Goal: Use online tool/utility: Utilize a website feature to perform a specific function

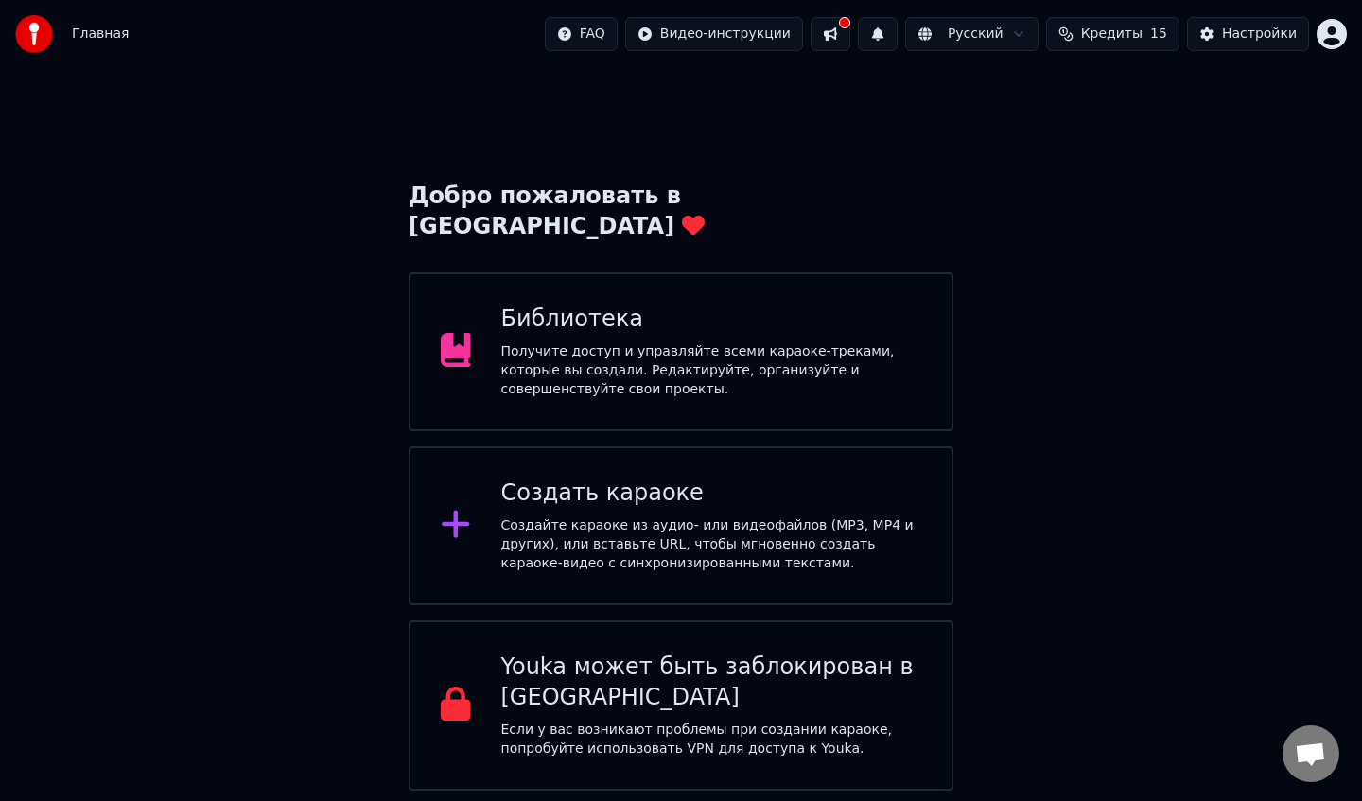
click at [760, 484] on div "Создать караоке Создайте караоке из аудио- или видеофайлов (MP3, MP4 и других),…" at bounding box center [711, 526] width 421 height 95
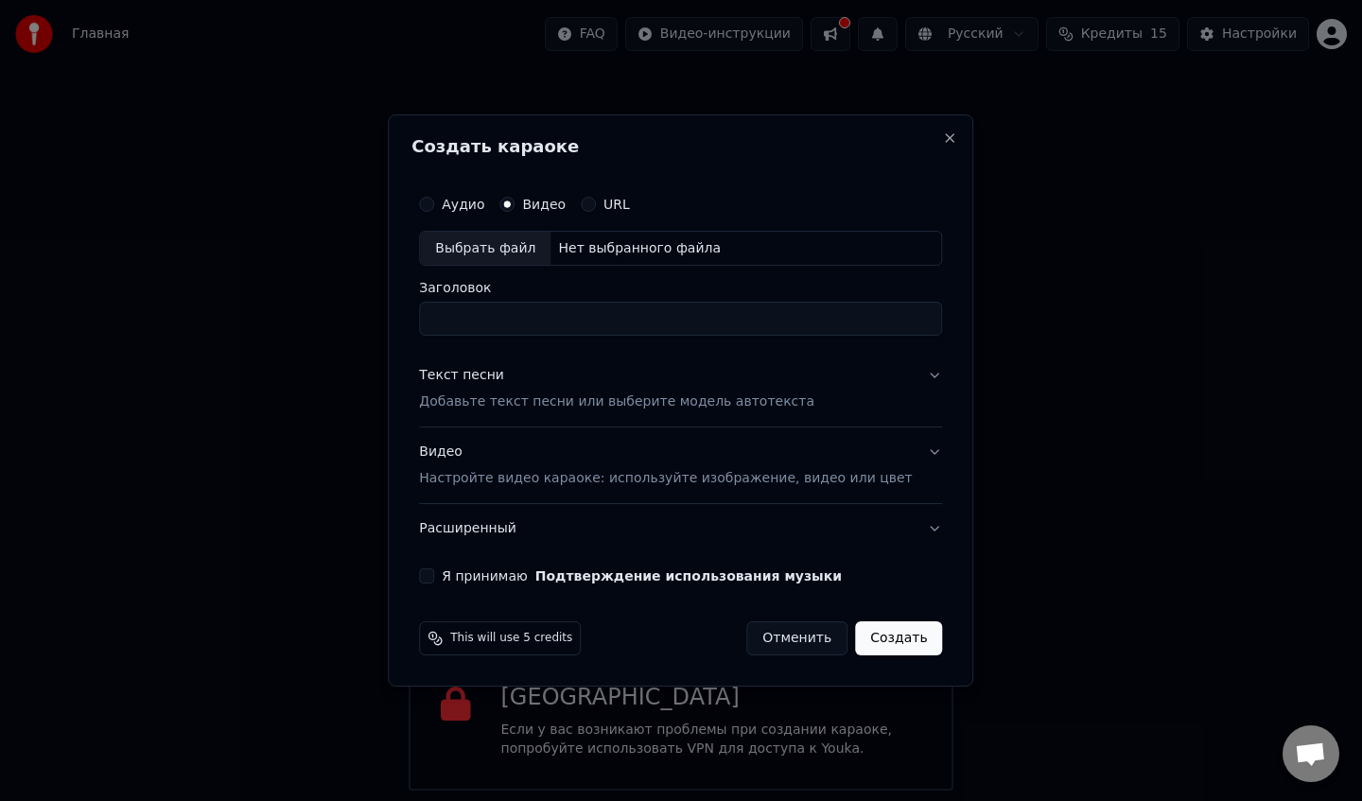
click at [434, 204] on button "Аудио" at bounding box center [426, 204] width 15 height 15
click at [496, 255] on div "Выбрать файл" at bounding box center [485, 249] width 131 height 34
type input "**********"
click at [487, 380] on div "Текст песни" at bounding box center [461, 376] width 85 height 19
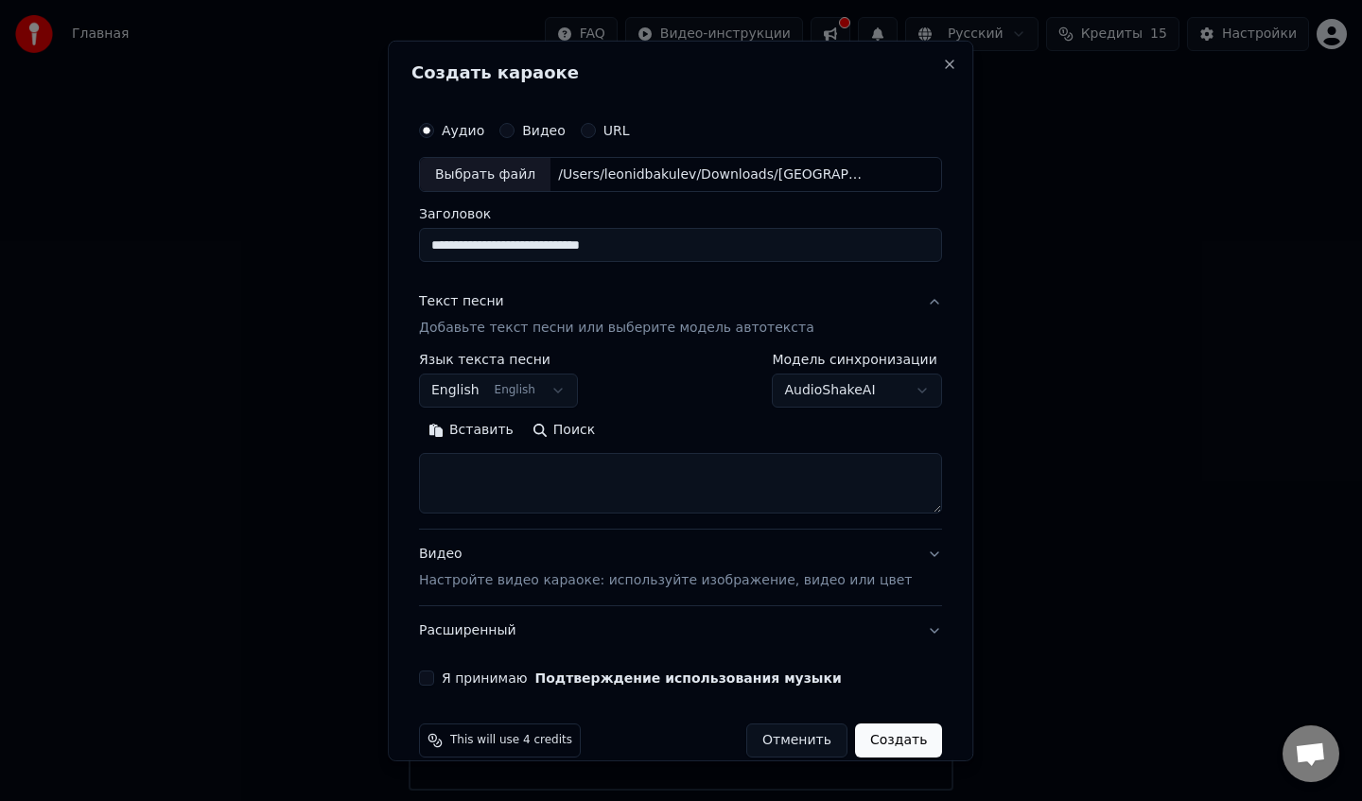
click at [542, 393] on button "English English" at bounding box center [498, 391] width 159 height 34
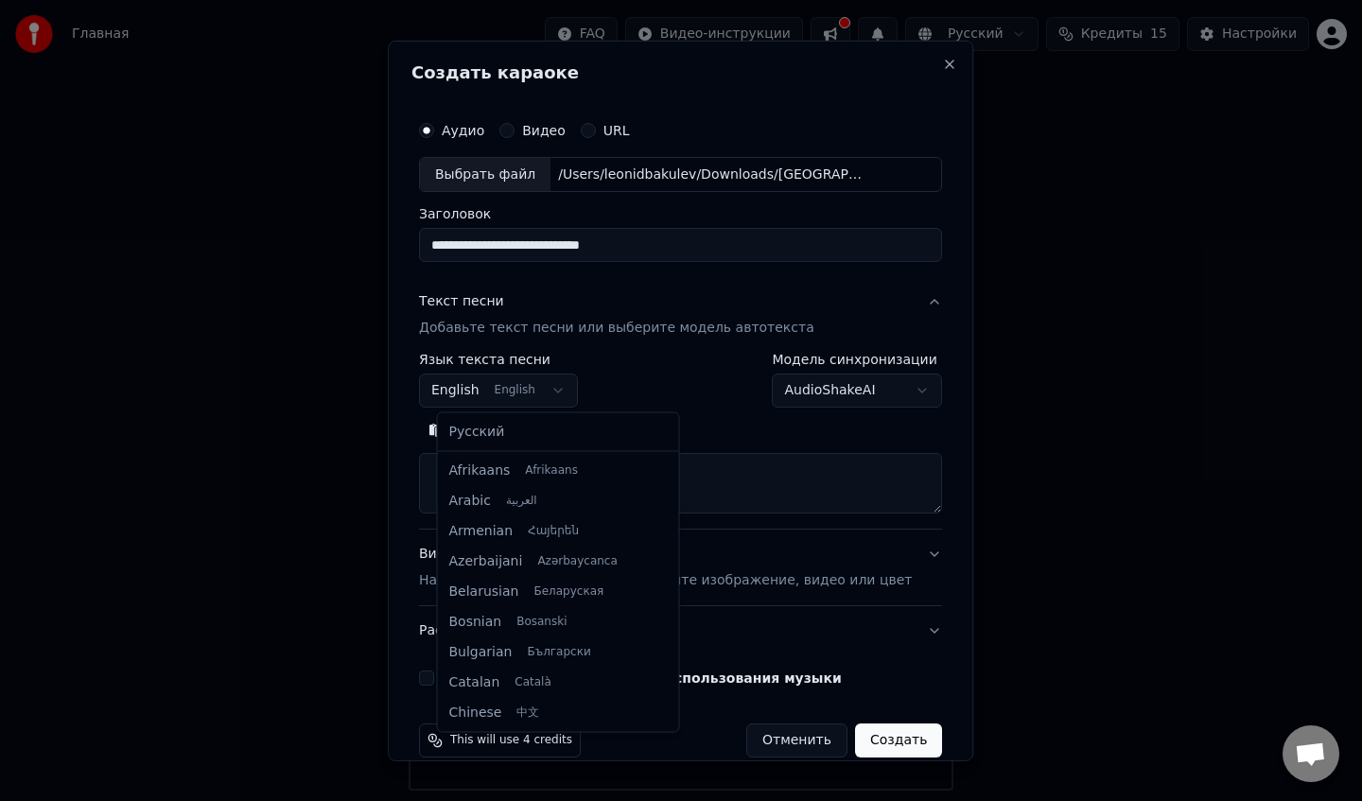
scroll to position [151, 0]
select select "**"
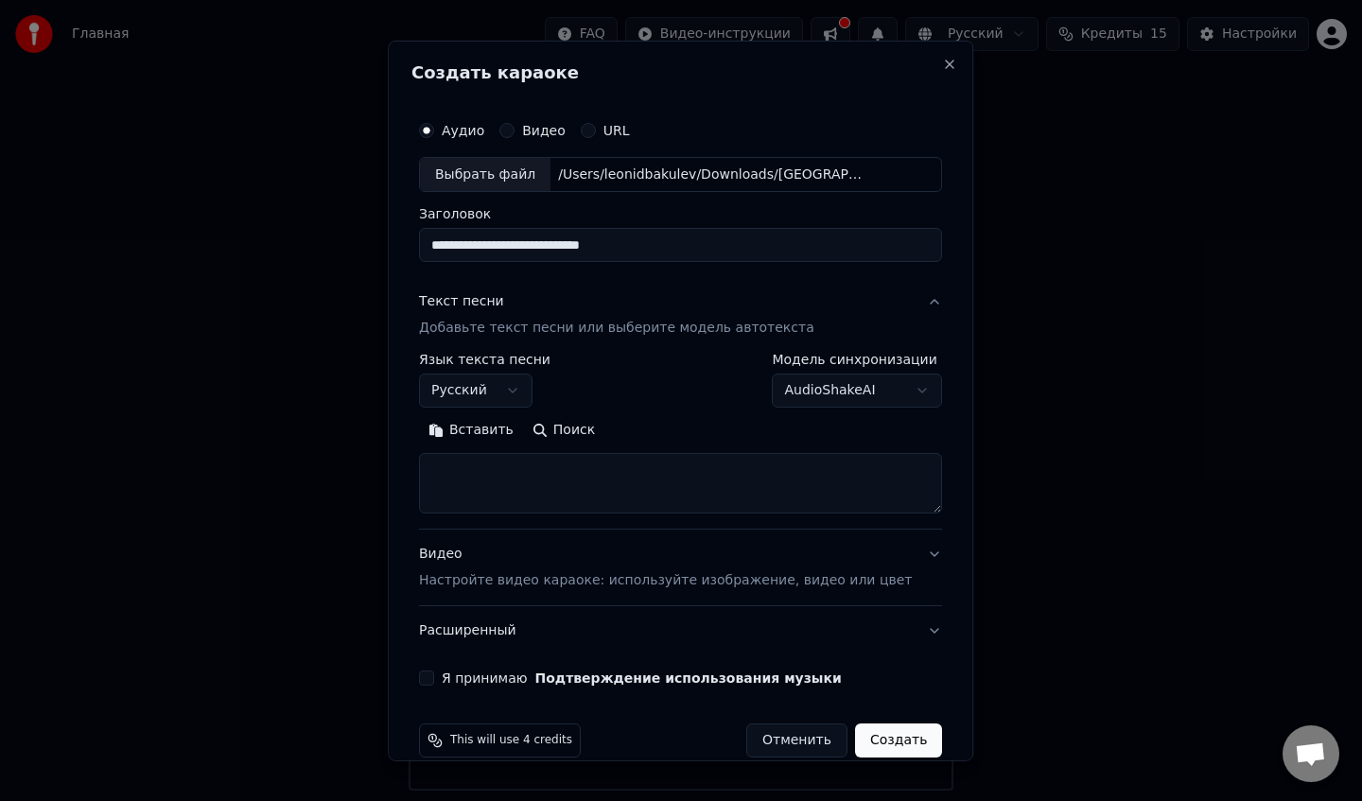
click at [457, 434] on button "Вставить" at bounding box center [471, 430] width 104 height 30
type textarea "**********"
click at [481, 583] on p "Настройте видео караоке: используйте изображение, видео или цвет" at bounding box center [665, 580] width 493 height 19
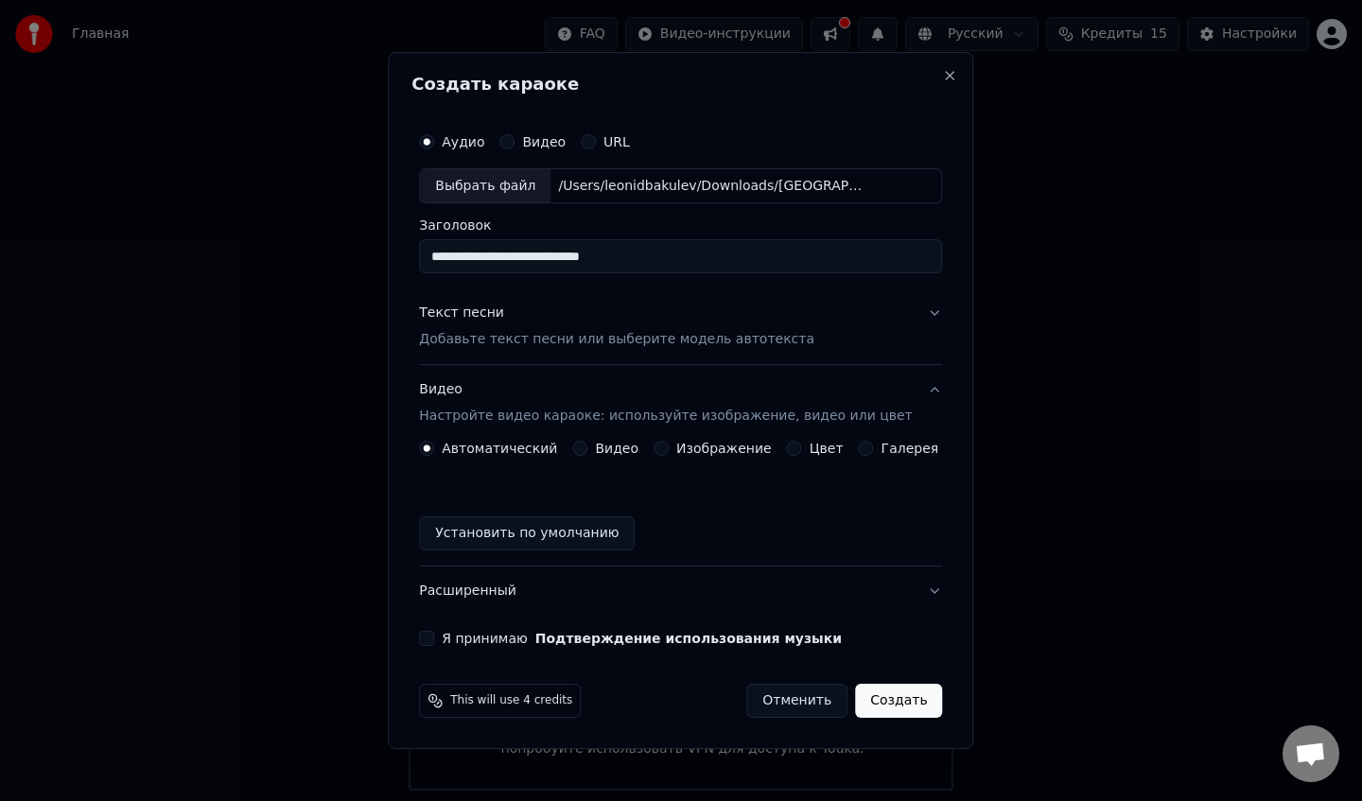
click at [594, 450] on div "Видео" at bounding box center [605, 448] width 66 height 15
click at [587, 448] on button "Видео" at bounding box center [579, 448] width 15 height 15
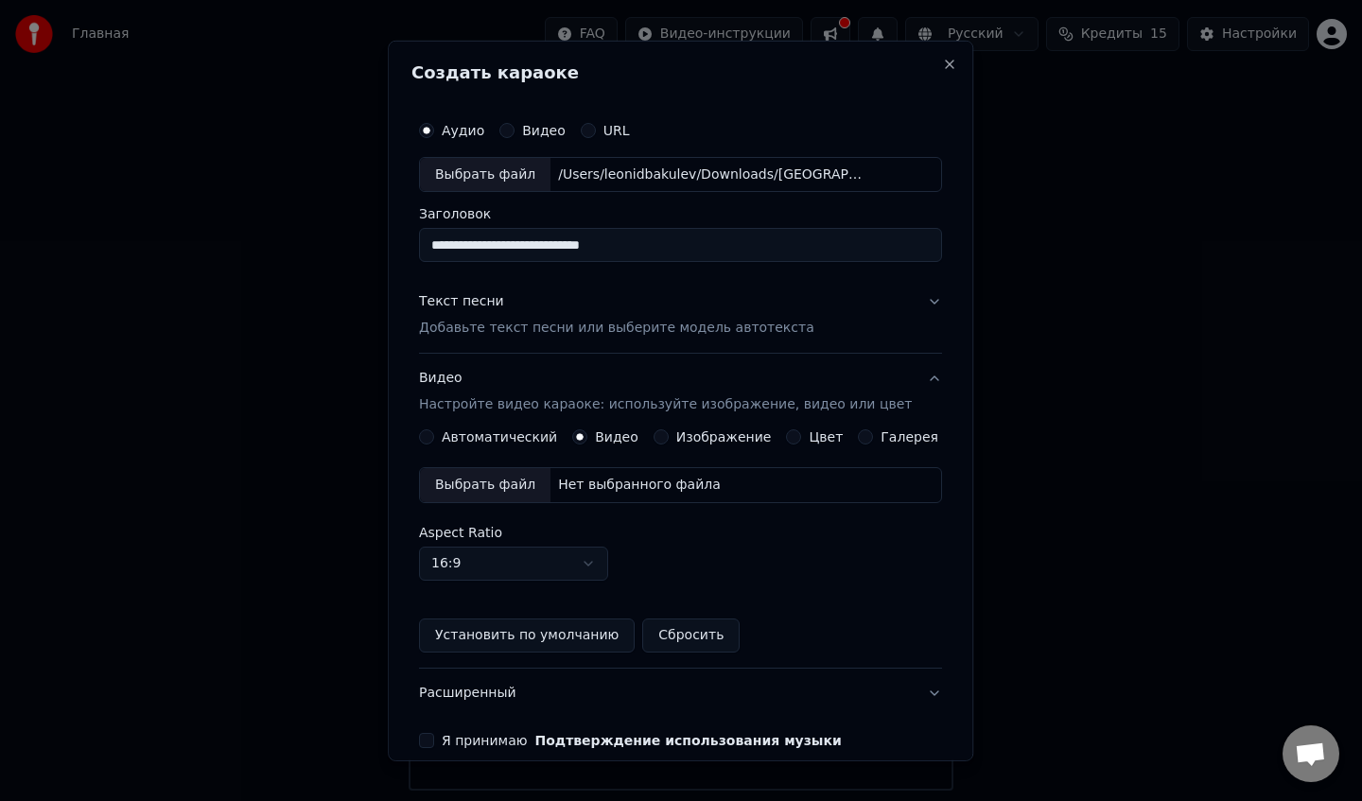
click at [514, 486] on div "Выбрать файл" at bounding box center [485, 485] width 131 height 34
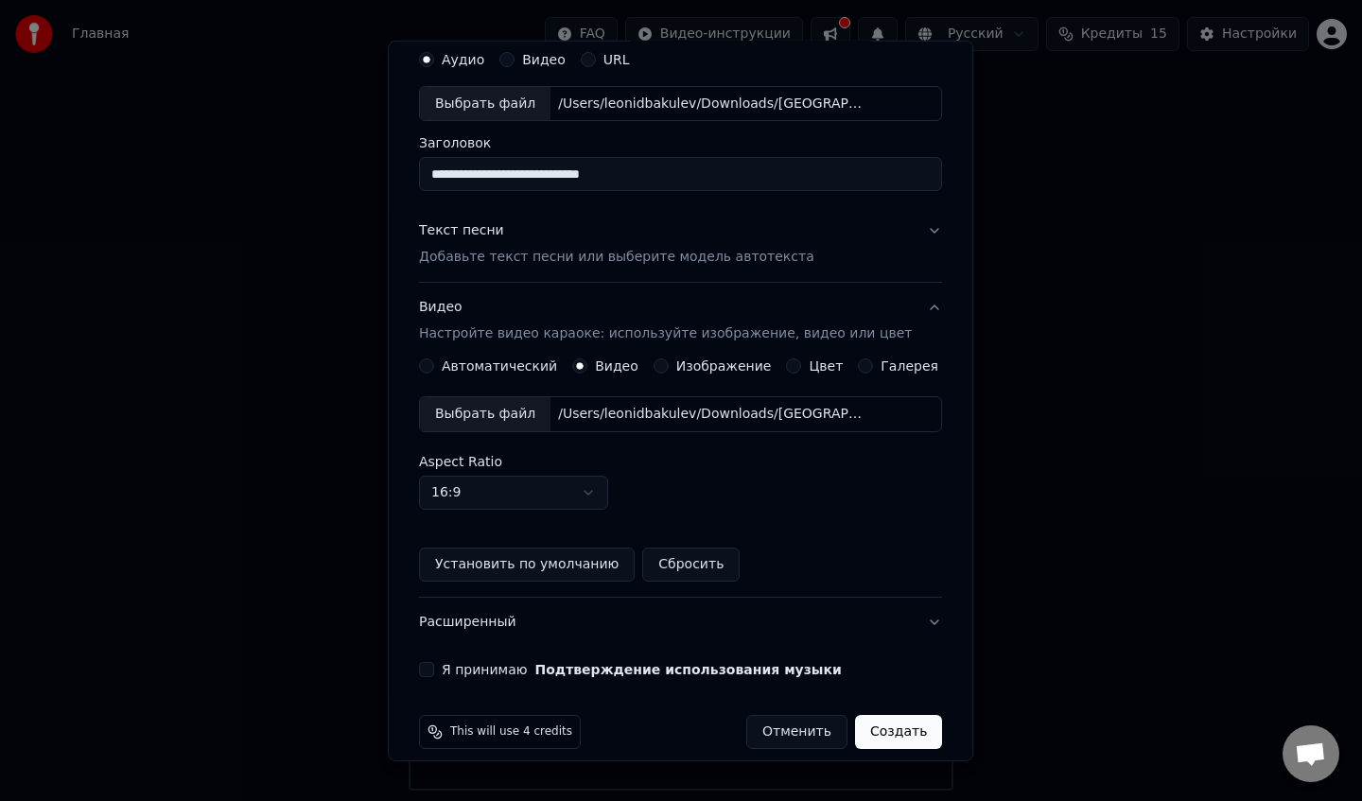
scroll to position [90, 0]
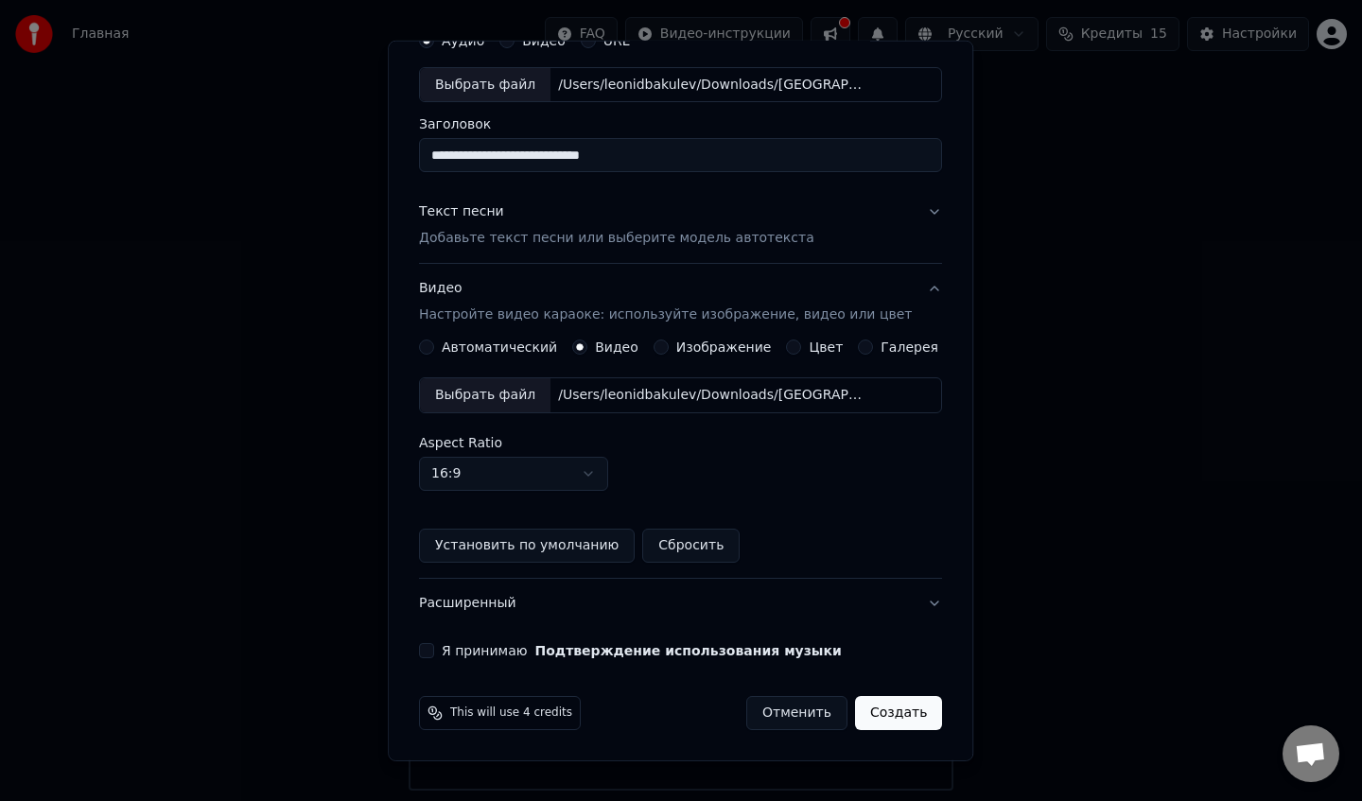
click at [434, 657] on button "Я принимаю Подтверждение использования музыки" at bounding box center [426, 650] width 15 height 15
click at [882, 714] on button "Создать" at bounding box center [898, 713] width 87 height 34
